Goal: Communication & Community: Answer question/provide support

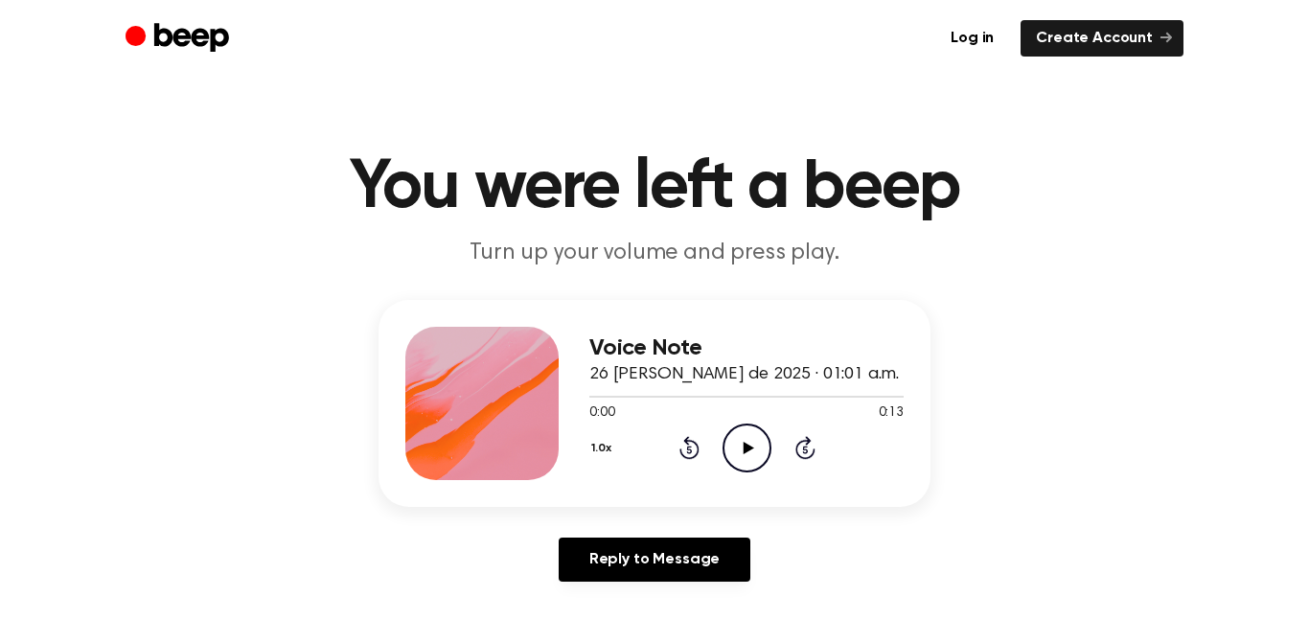
click at [750, 429] on icon "Play Audio" at bounding box center [746, 447] width 49 height 49
drag, startPoint x: 630, startPoint y: 391, endPoint x: 576, endPoint y: 399, distance: 55.1
click at [576, 399] on div "Voice Note 26 de agosto de 2025 · 01:01 a.m. 0:08 0:13 Your browser does not su…" at bounding box center [654, 403] width 552 height 207
click at [757, 440] on icon "Play Audio" at bounding box center [746, 447] width 49 height 49
click at [758, 455] on icon "Play Audio" at bounding box center [746, 447] width 49 height 49
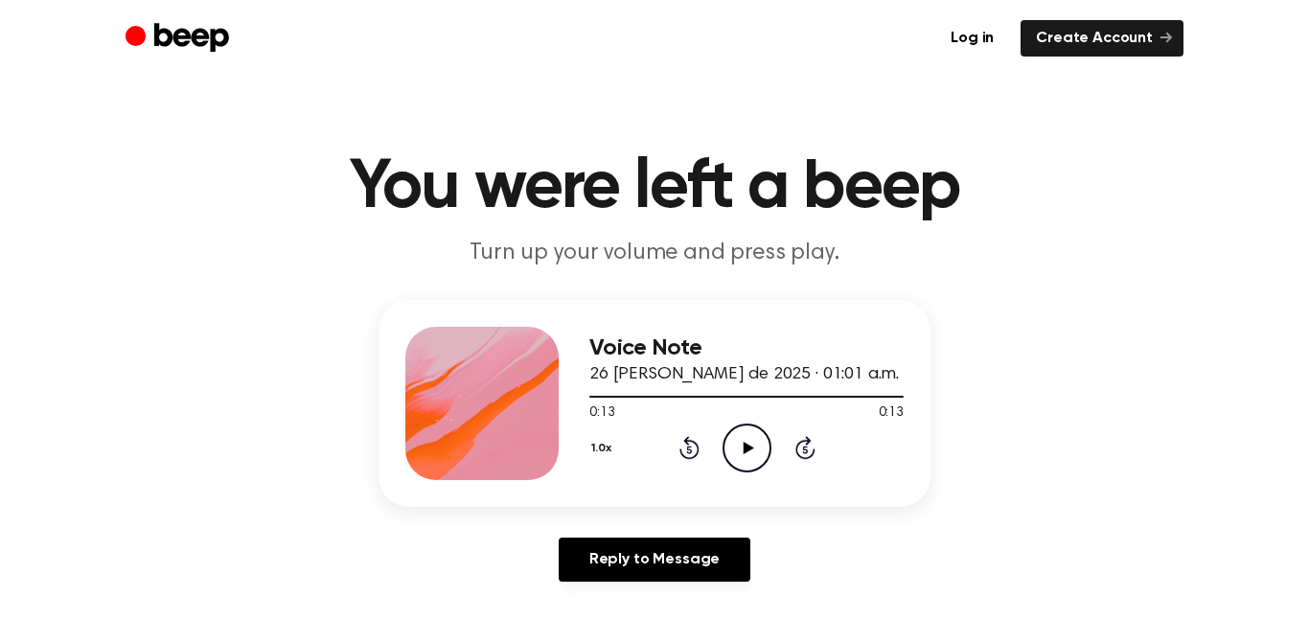
click at [732, 462] on icon "Play Audio" at bounding box center [746, 447] width 49 height 49
click at [741, 428] on icon "Play Audio" at bounding box center [746, 447] width 49 height 49
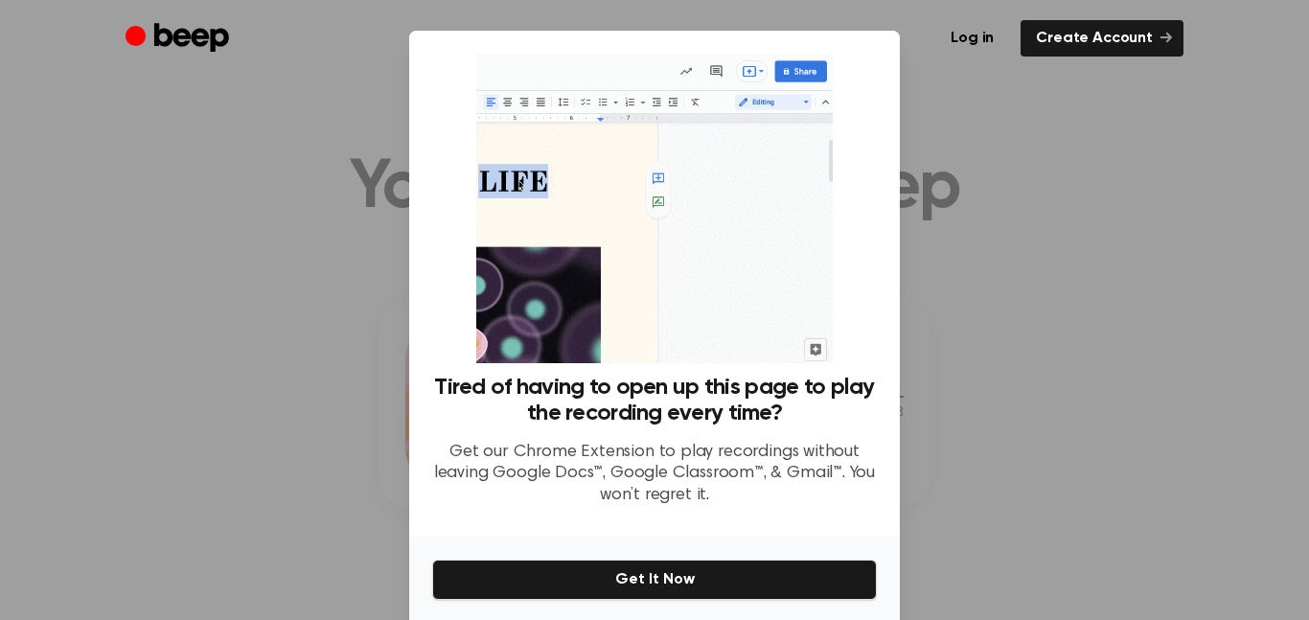
click at [203, 83] on div at bounding box center [654, 310] width 1309 height 620
click at [229, 80] on div at bounding box center [654, 310] width 1309 height 620
click at [1259, 365] on div at bounding box center [654, 310] width 1309 height 620
click at [1057, 374] on div at bounding box center [654, 310] width 1309 height 620
click at [1089, 419] on div at bounding box center [654, 310] width 1309 height 620
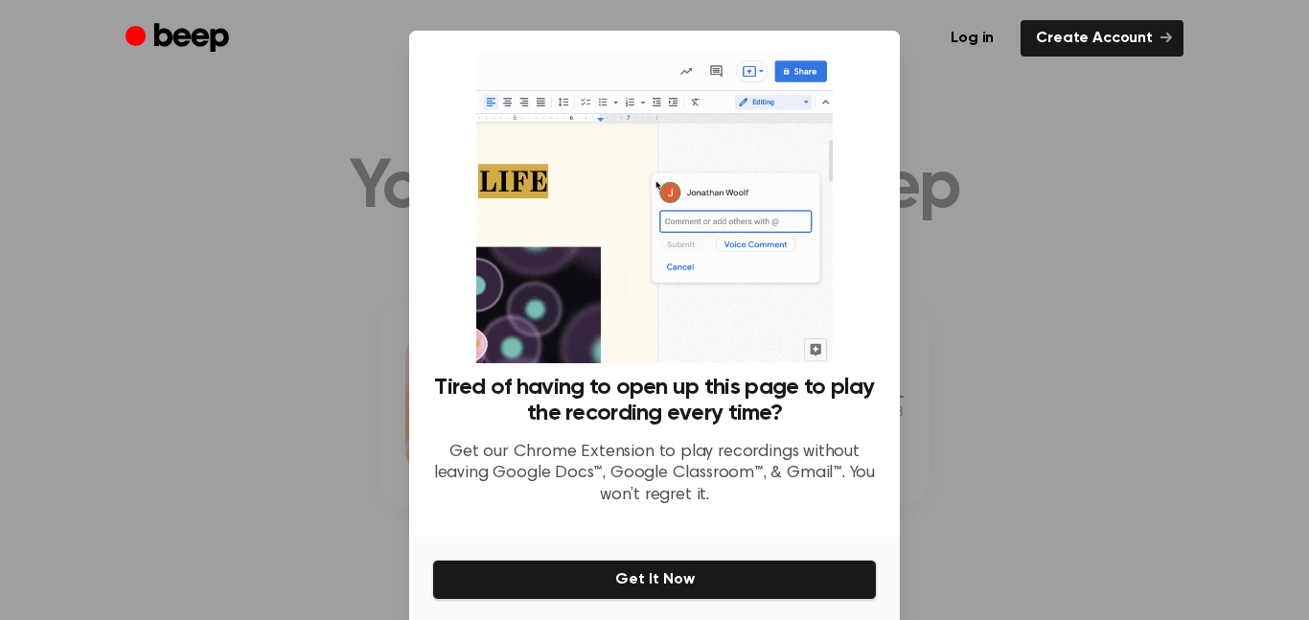
click at [1083, 444] on div at bounding box center [654, 310] width 1309 height 620
click at [1099, 445] on div at bounding box center [654, 310] width 1309 height 620
click at [1108, 458] on div at bounding box center [654, 310] width 1309 height 620
click at [1096, 461] on div at bounding box center [654, 310] width 1309 height 620
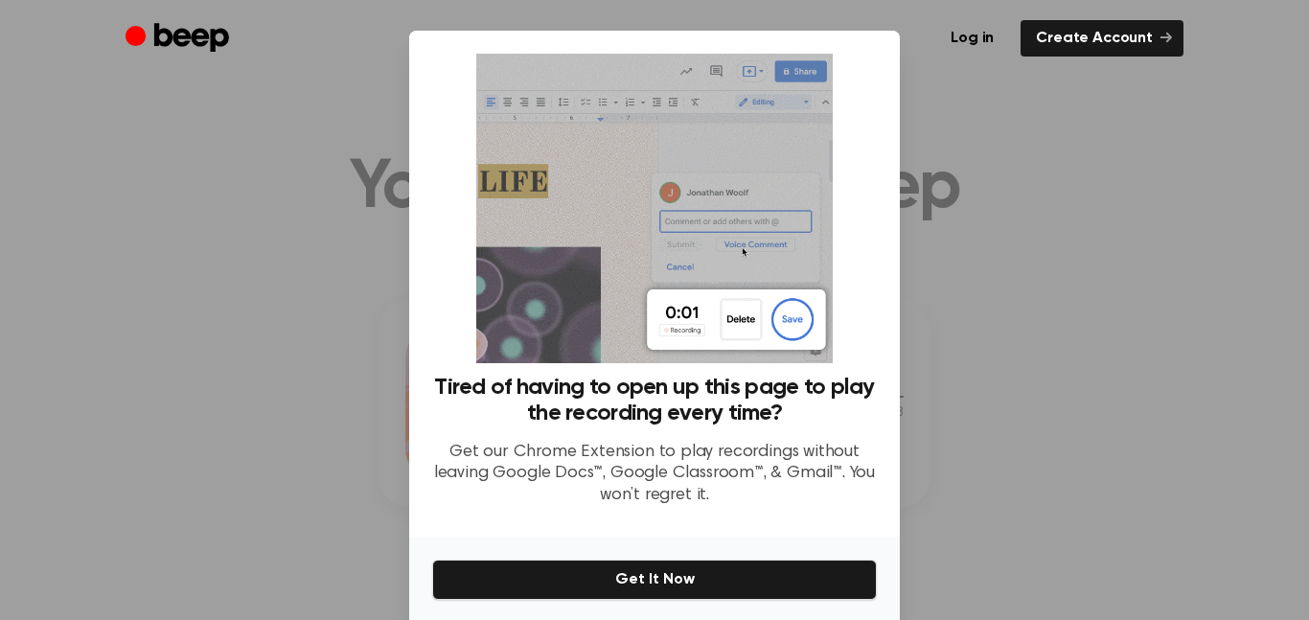
click at [1115, 483] on div at bounding box center [654, 310] width 1309 height 620
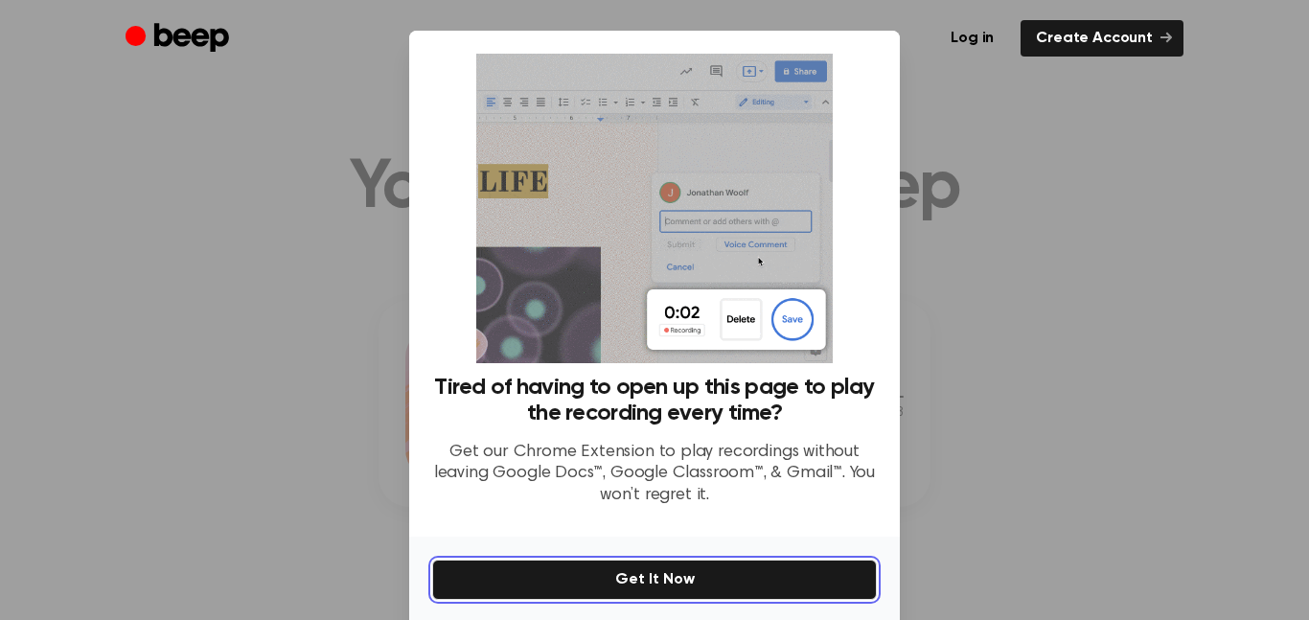
click at [587, 583] on button "Get It Now" at bounding box center [654, 579] width 445 height 40
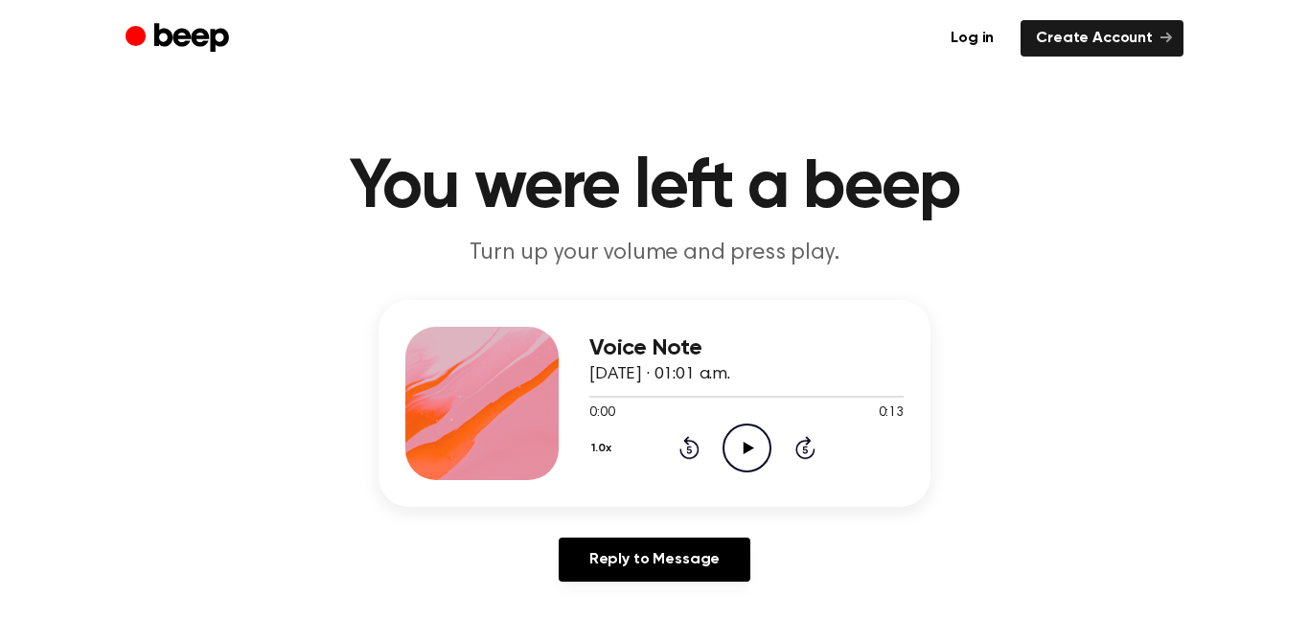
click at [748, 438] on icon "Play Audio" at bounding box center [746, 447] width 49 height 49
click at [746, 458] on icon "Play Audio" at bounding box center [746, 447] width 49 height 49
click at [794, 447] on icon "Skip 5 seconds" at bounding box center [804, 447] width 21 height 25
click at [759, 445] on icon "Play Audio" at bounding box center [746, 447] width 49 height 49
click at [742, 428] on icon "Play Audio" at bounding box center [746, 447] width 49 height 49
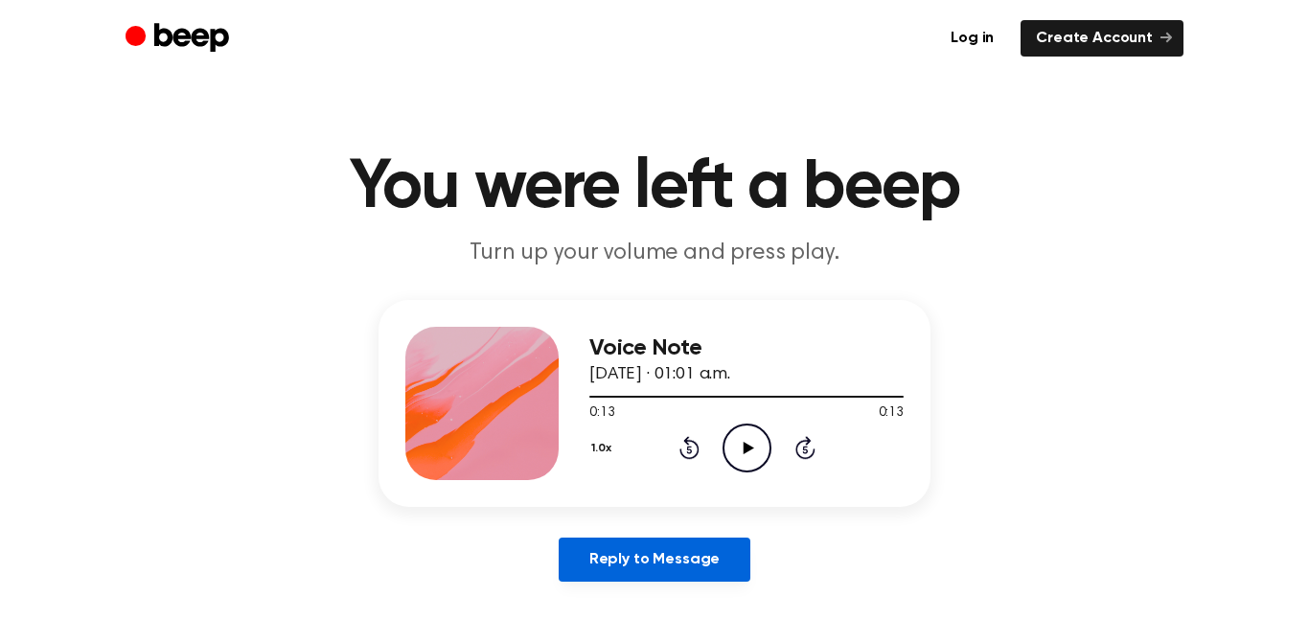
click at [588, 574] on link "Reply to Message" at bounding box center [655, 559] width 192 height 44
